Goal: Information Seeking & Learning: Understand process/instructions

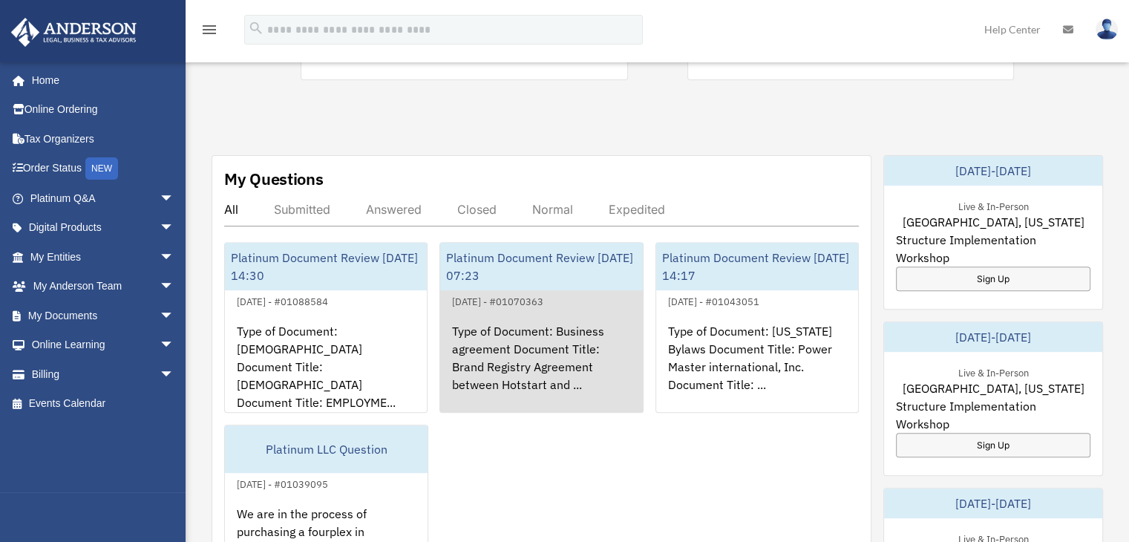
scroll to position [594, 0]
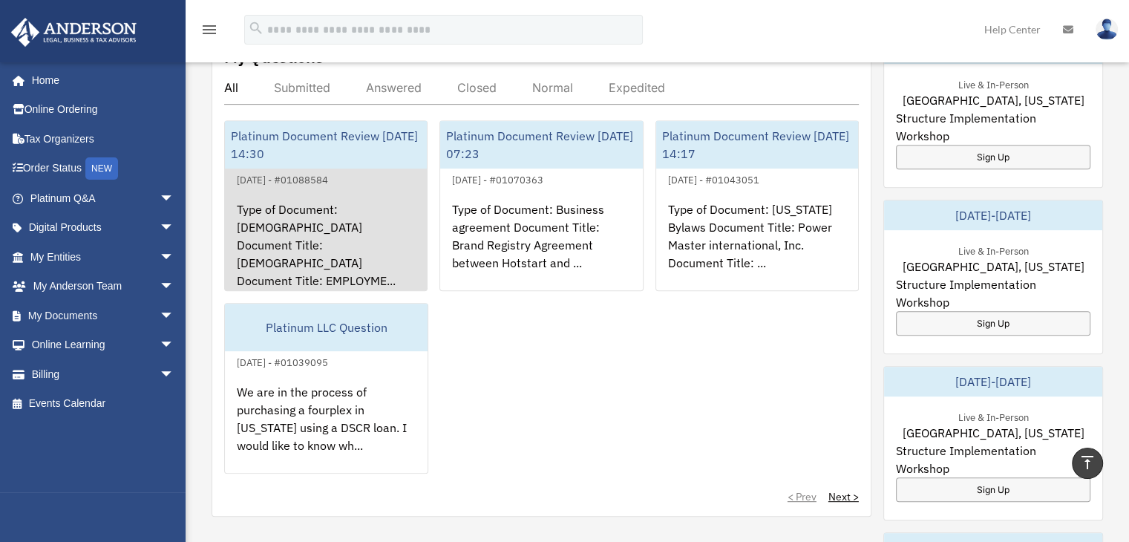
click at [312, 224] on div "Type of Document: [DEMOGRAPHIC_DATA] Document Title: [DEMOGRAPHIC_DATA] Documen…" at bounding box center [326, 246] width 202 height 116
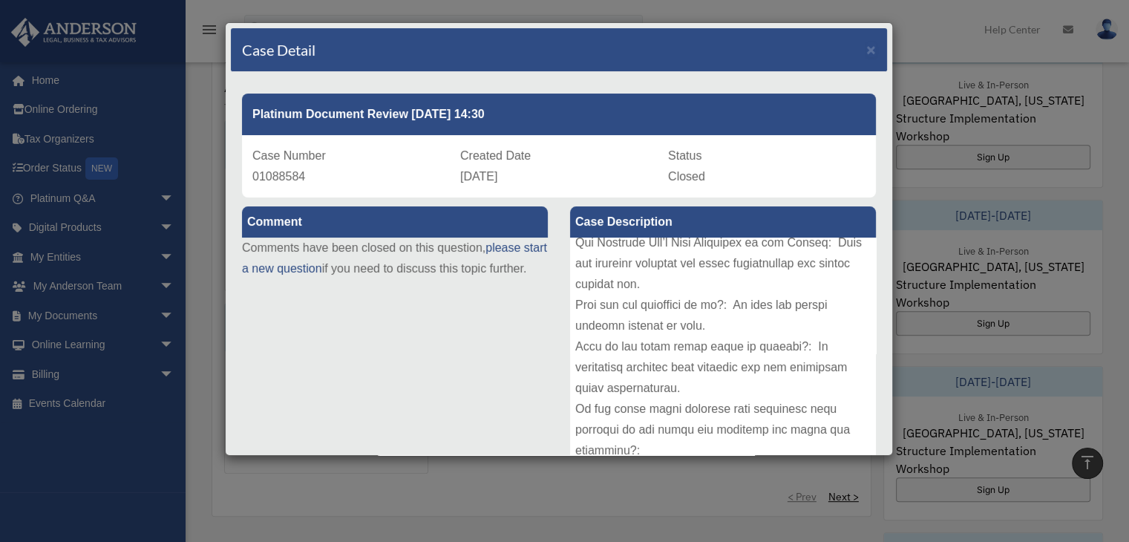
scroll to position [0, 0]
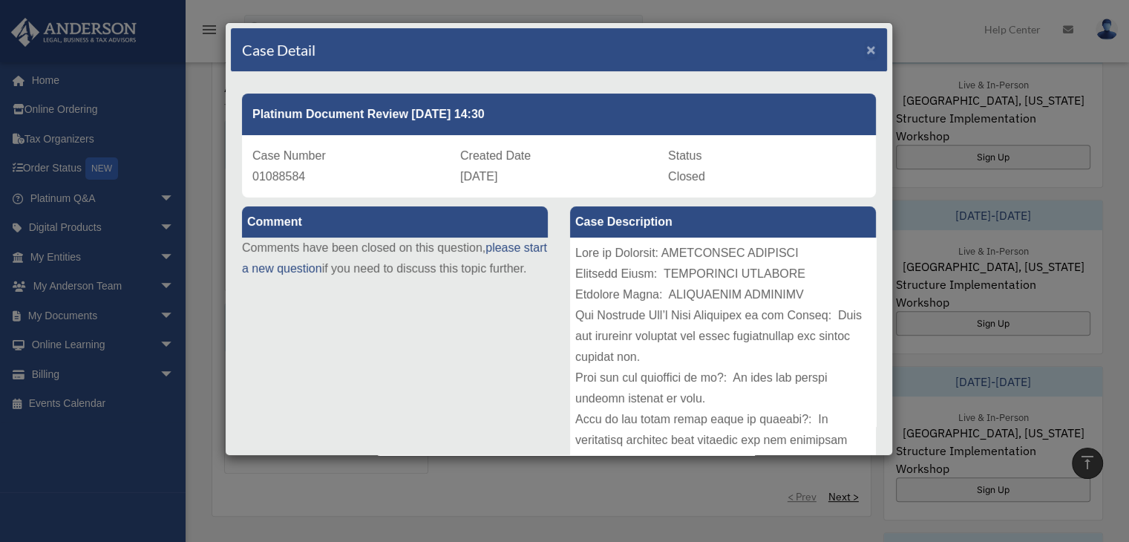
click at [866, 48] on span "×" at bounding box center [871, 49] width 10 height 17
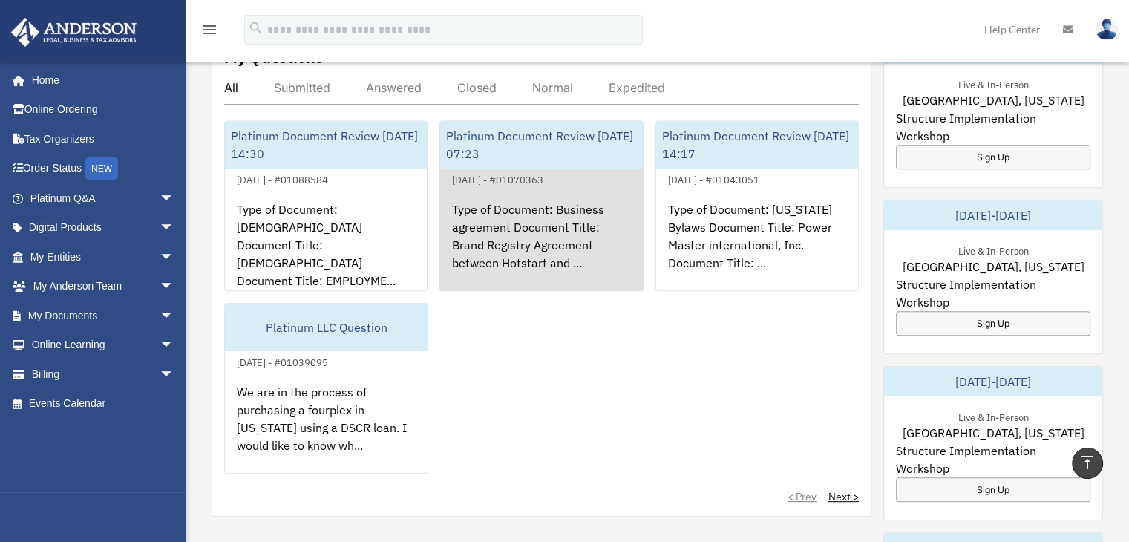
click at [536, 215] on div "Type of Document: Business agreement Document Title: Brand Registry Agreement b…" at bounding box center [541, 246] width 202 height 116
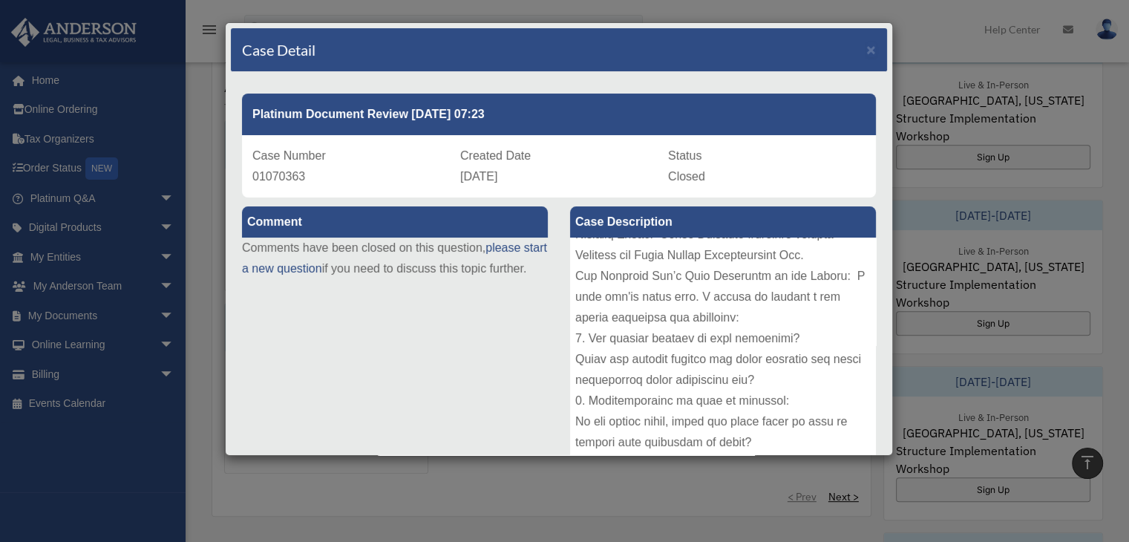
scroll to position [223, 0]
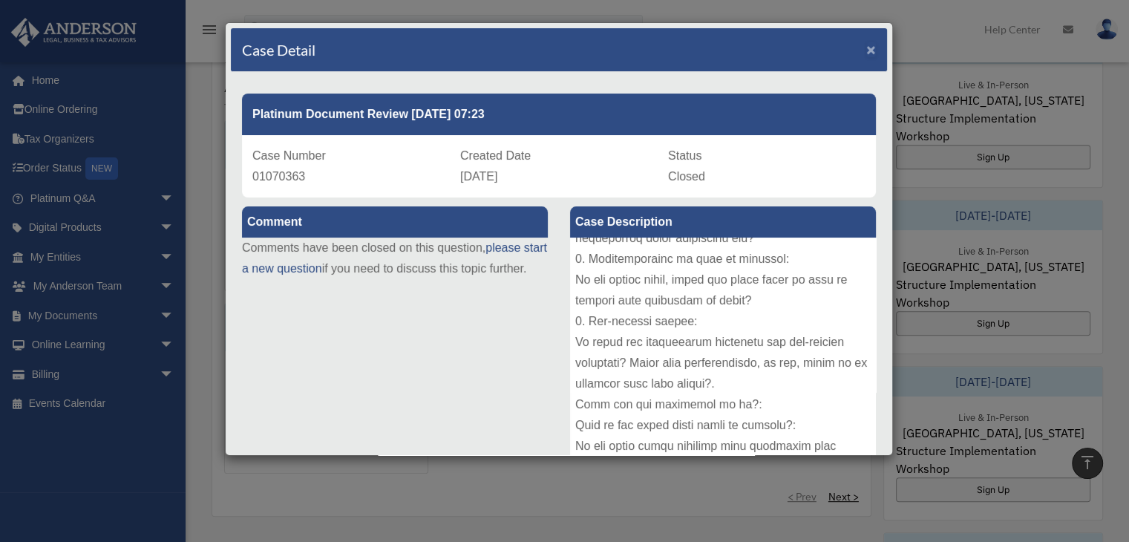
click at [866, 47] on span "×" at bounding box center [871, 49] width 10 height 17
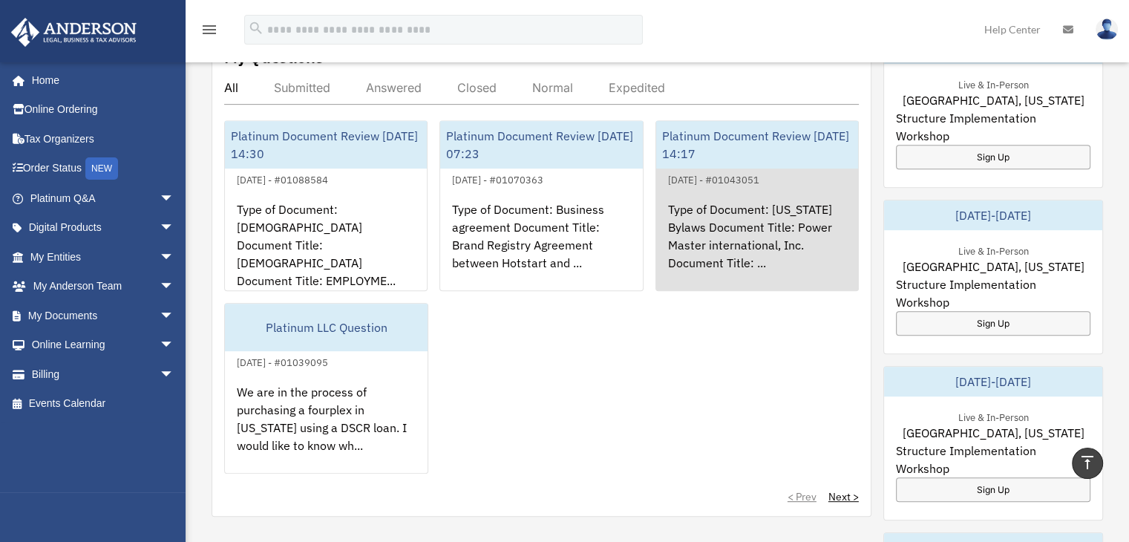
click at [718, 223] on div "Type of Document: [US_STATE] Bylaws Document Title: Power Master international,…" at bounding box center [757, 246] width 202 height 116
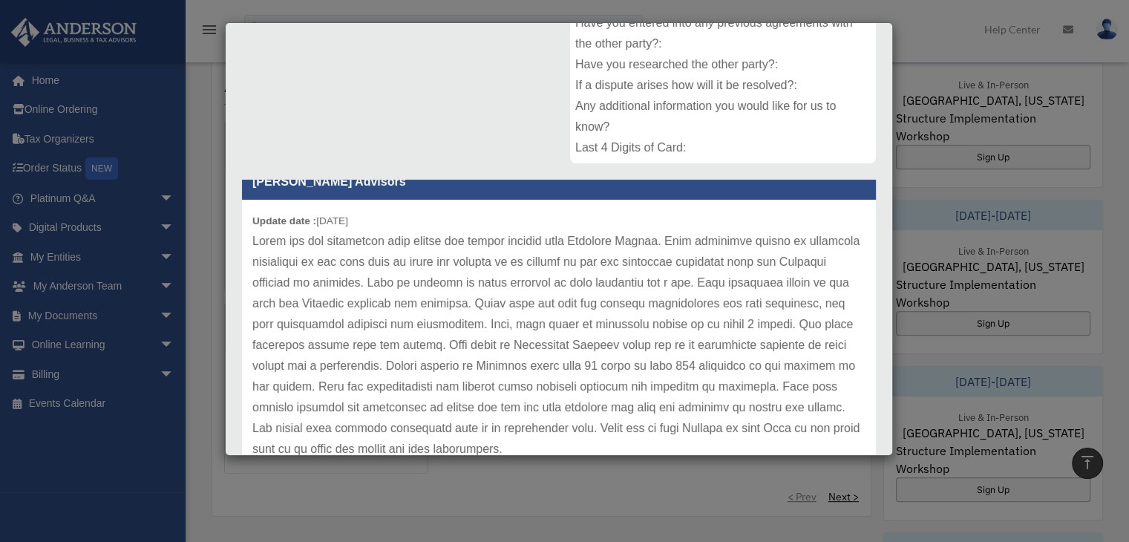
scroll to position [40, 0]
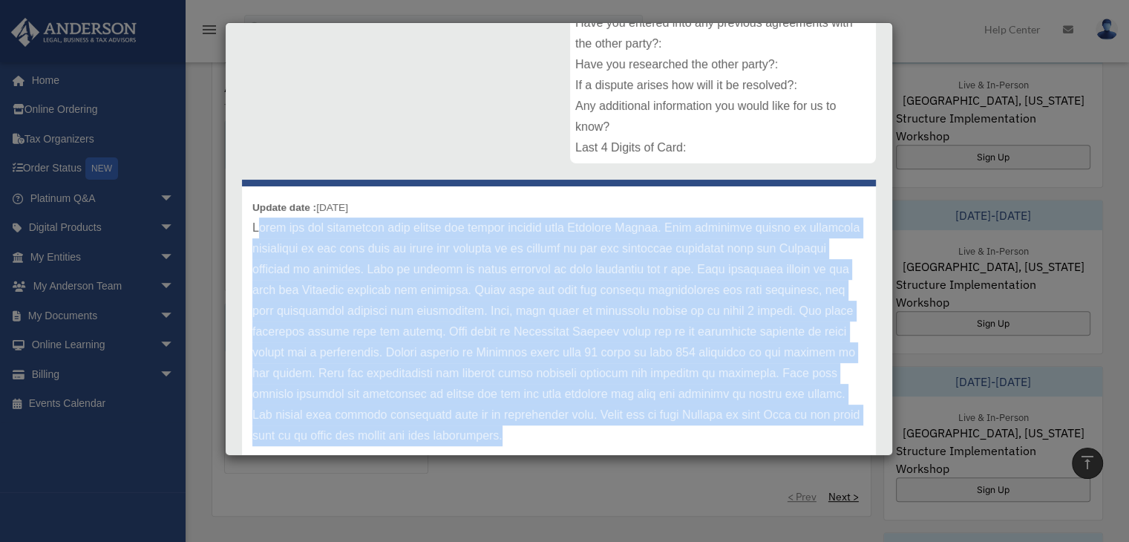
drag, startPoint x: 255, startPoint y: 224, endPoint x: 766, endPoint y: 434, distance: 552.7
click at [766, 434] on p at bounding box center [558, 331] width 613 height 229
copy p "[PERSON_NAME] you for submitting your bylaws for review through your Platinum P…"
click at [557, 365] on p at bounding box center [558, 331] width 613 height 229
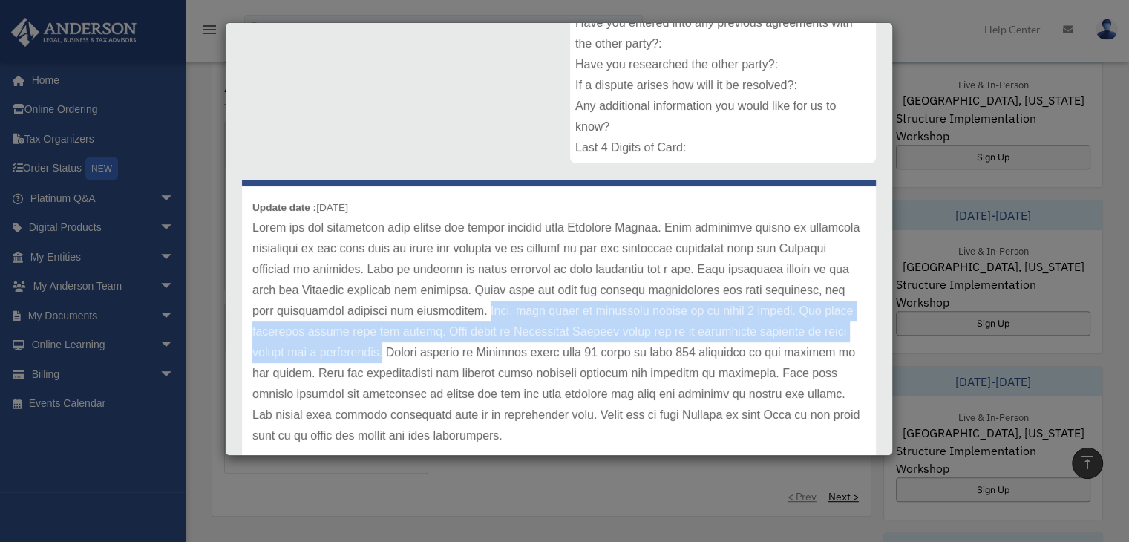
drag, startPoint x: 584, startPoint y: 309, endPoint x: 472, endPoint y: 355, distance: 121.1
click at [472, 355] on p at bounding box center [558, 331] width 613 height 229
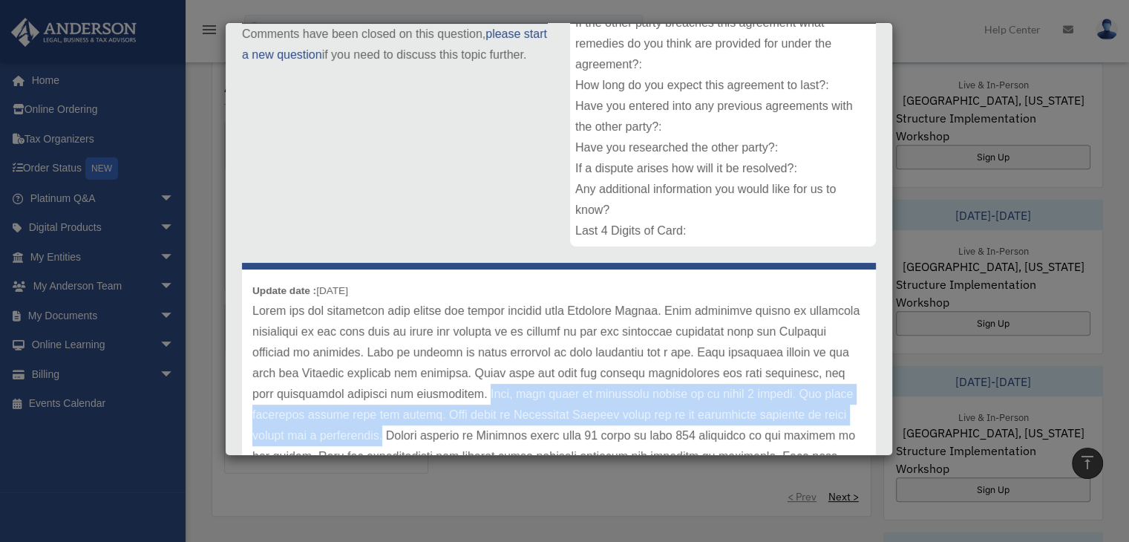
scroll to position [362, 0]
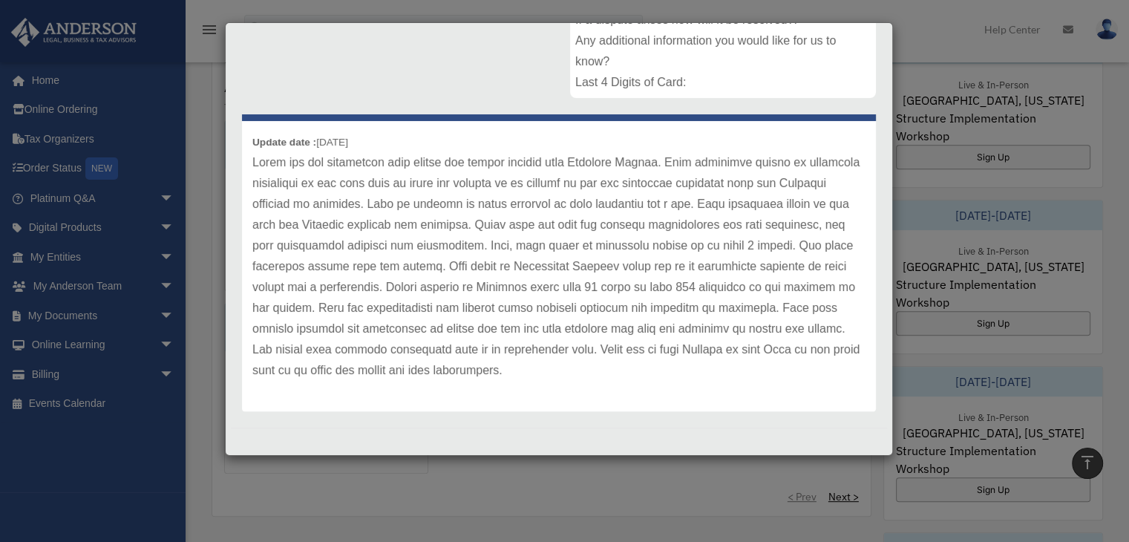
click at [749, 367] on p at bounding box center [558, 266] width 613 height 229
drag, startPoint x: 789, startPoint y: 244, endPoint x: 845, endPoint y: 243, distance: 55.7
click at [845, 243] on div "Update date : [DATE]" at bounding box center [559, 266] width 634 height 291
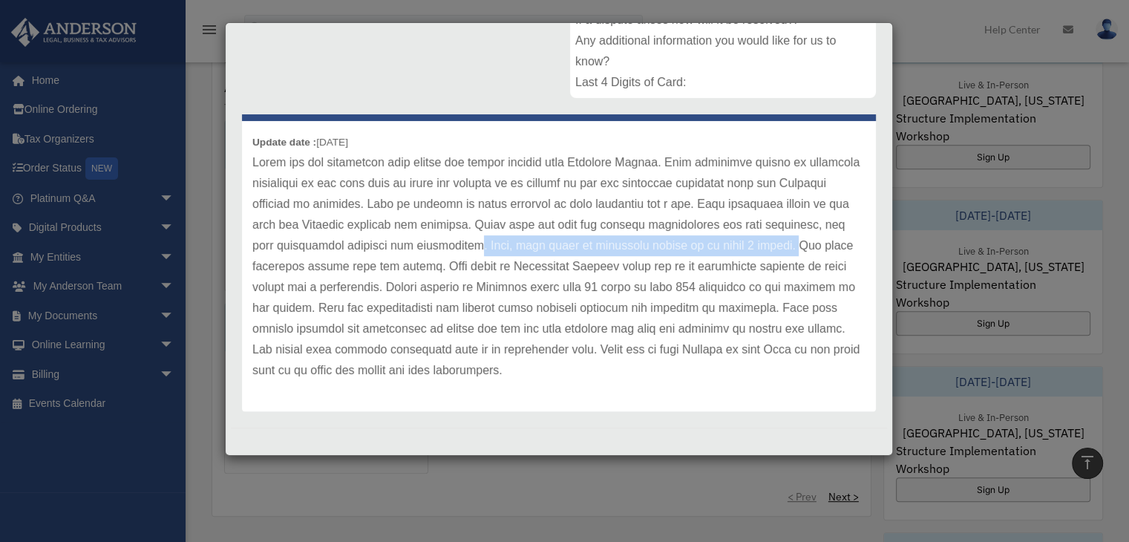
drag, startPoint x: 577, startPoint y: 249, endPoint x: 294, endPoint y: 275, distance: 284.7
click at [294, 275] on p at bounding box center [558, 266] width 613 height 229
